Goal: Task Accomplishment & Management: Manage account settings

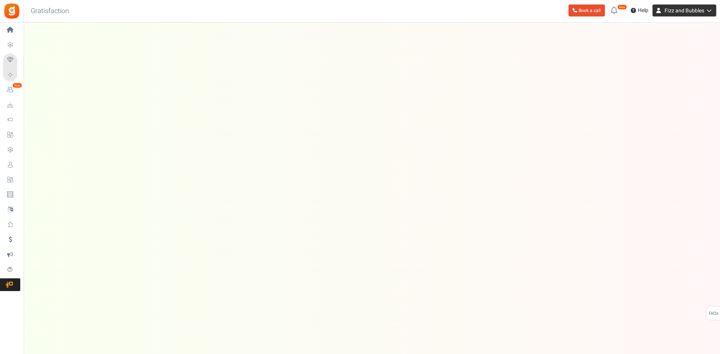
click at [679, 12] on span "Fizz and Bubbles" at bounding box center [685, 11] width 40 height 8
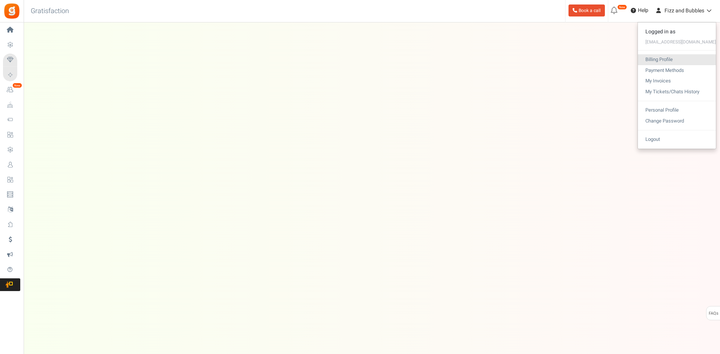
click at [674, 57] on link "Billing Profile" at bounding box center [677, 59] width 78 height 11
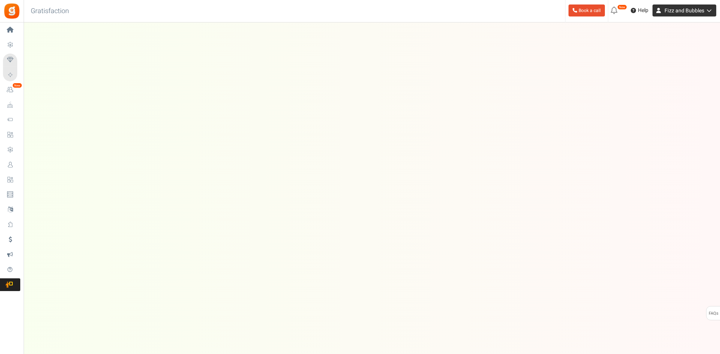
click at [679, 7] on span "Fizz and Bubbles" at bounding box center [685, 11] width 40 height 8
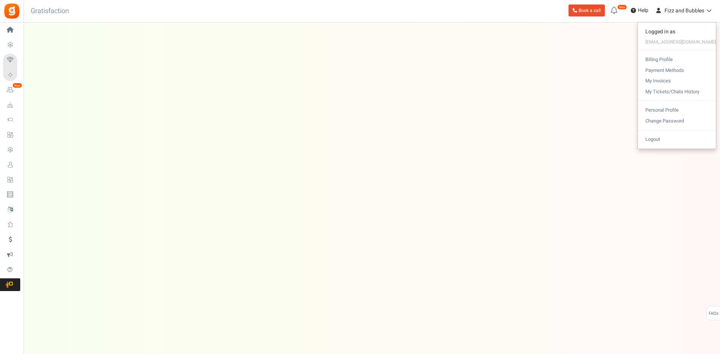
click at [0, 0] on span "Home" at bounding box center [0, 0] width 0 height 0
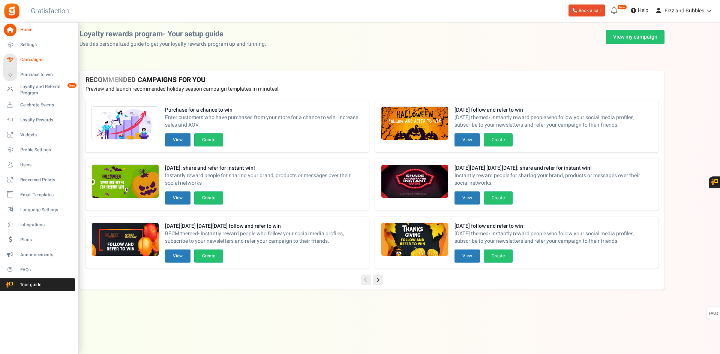
click at [32, 59] on span "Campaigns" at bounding box center [46, 60] width 53 height 6
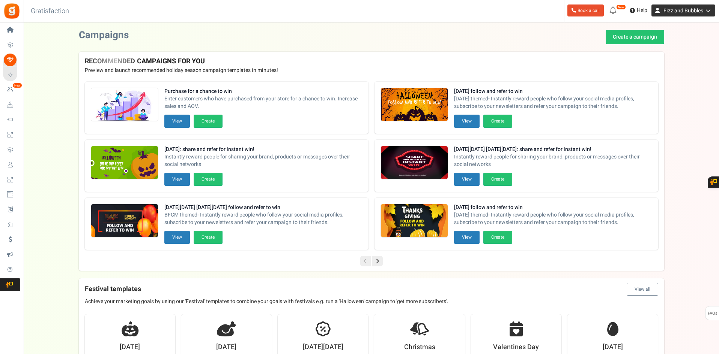
click at [675, 11] on span "Fizz and Bubbles" at bounding box center [683, 11] width 40 height 8
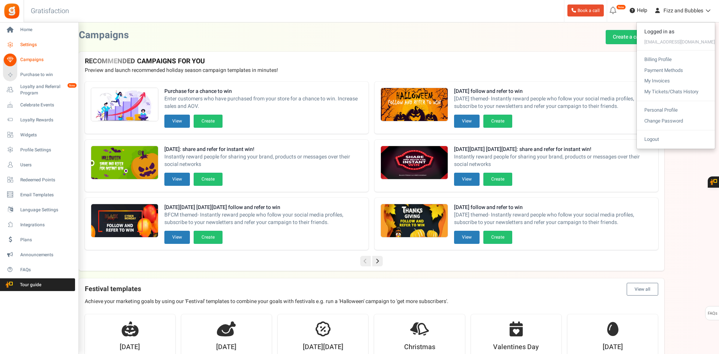
click at [17, 44] on link "Settings" at bounding box center [39, 45] width 72 height 13
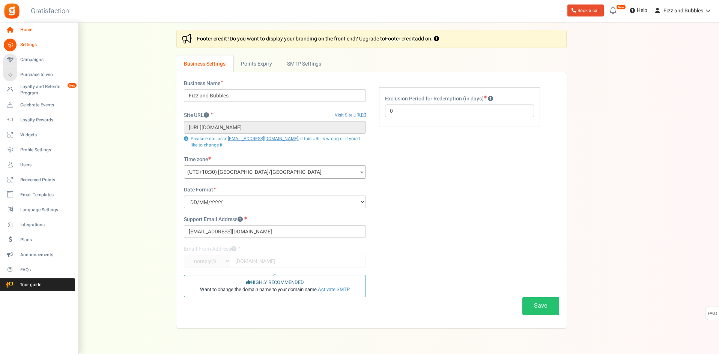
click at [23, 31] on span "Home" at bounding box center [46, 30] width 53 height 6
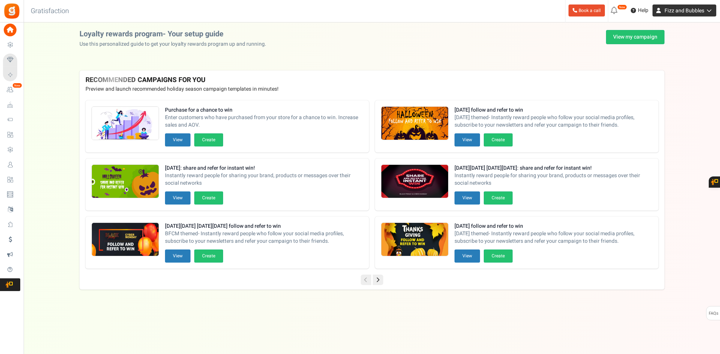
click at [690, 10] on span "Fizz and Bubbles" at bounding box center [685, 11] width 40 height 8
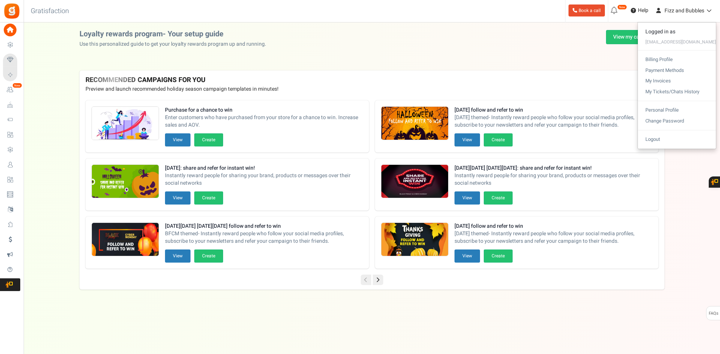
click at [528, 33] on div "Loyalty rewards program- Your setup guide Use this personalized guide to get yo…" at bounding box center [372, 39] width 585 height 18
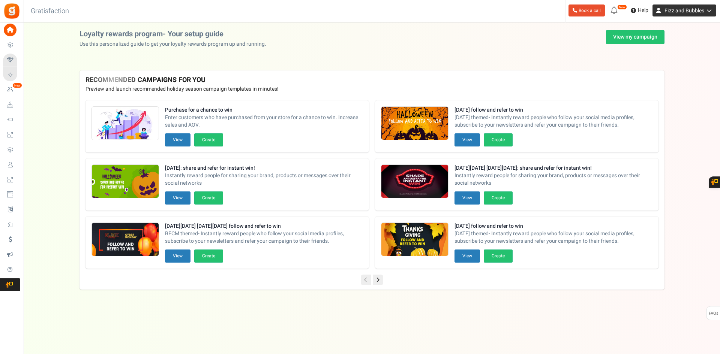
click at [681, 12] on span "Fizz and Bubbles" at bounding box center [685, 11] width 40 height 8
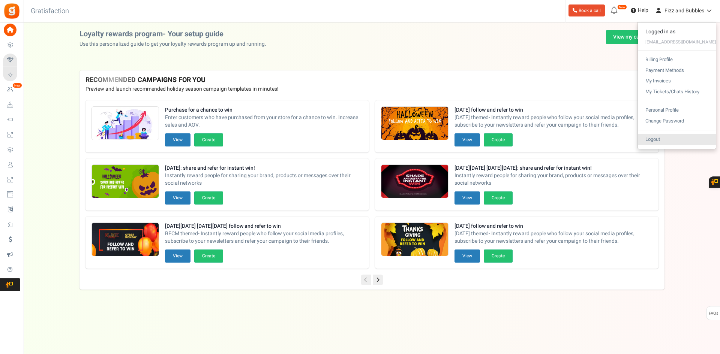
click at [665, 142] on link "Logout" at bounding box center [677, 139] width 78 height 11
